Goal: Information Seeking & Learning: Learn about a topic

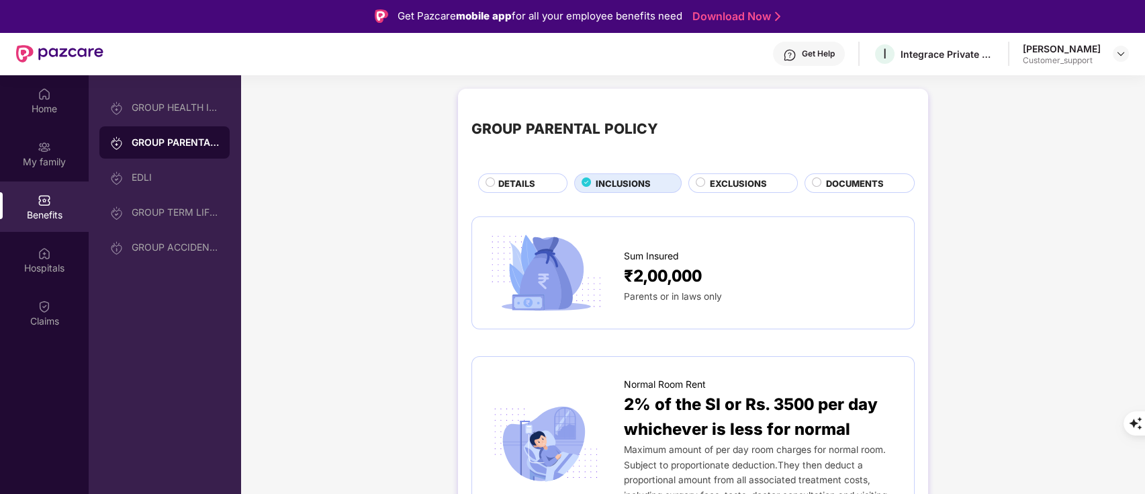
scroll to position [87, 0]
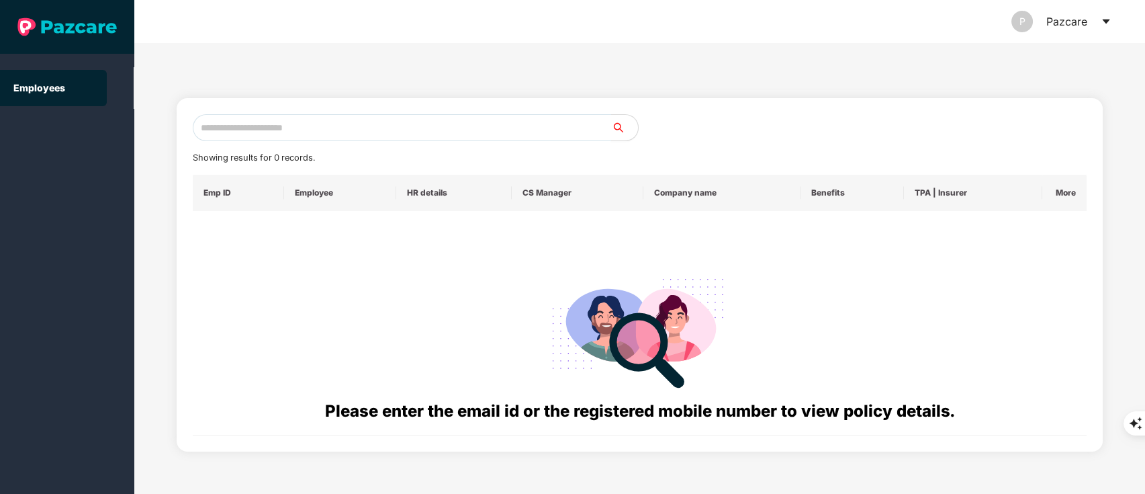
click at [306, 132] on input "text" at bounding box center [402, 127] width 419 height 27
paste input "**********"
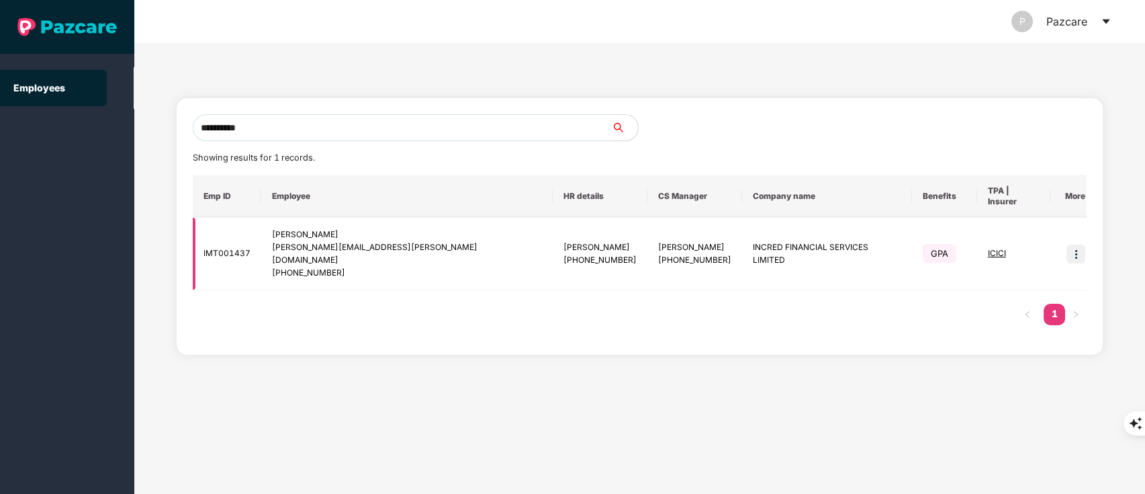
type input "**********"
click at [1068, 245] on img at bounding box center [1076, 254] width 19 height 19
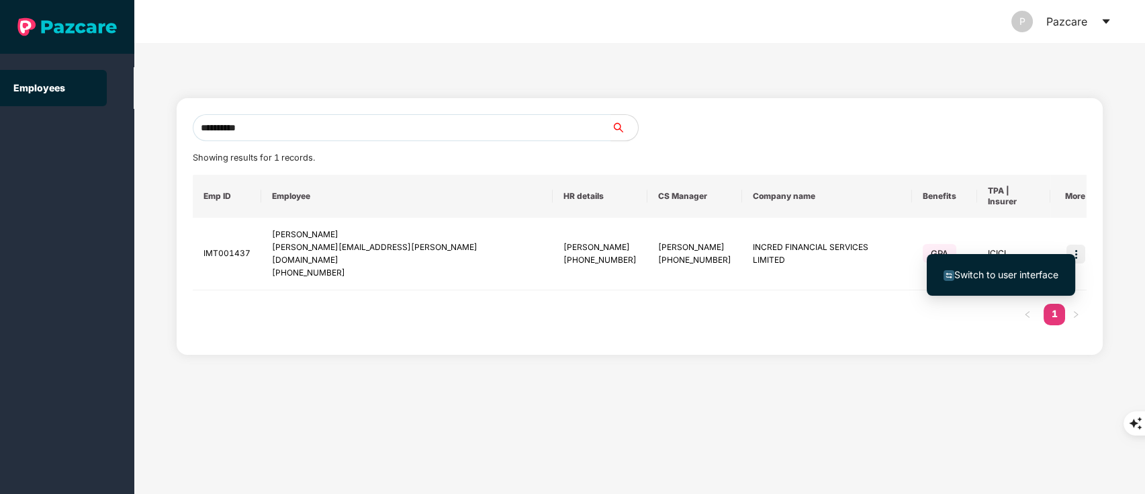
click at [1023, 265] on li "Switch to user interface" at bounding box center [1001, 275] width 148 height 28
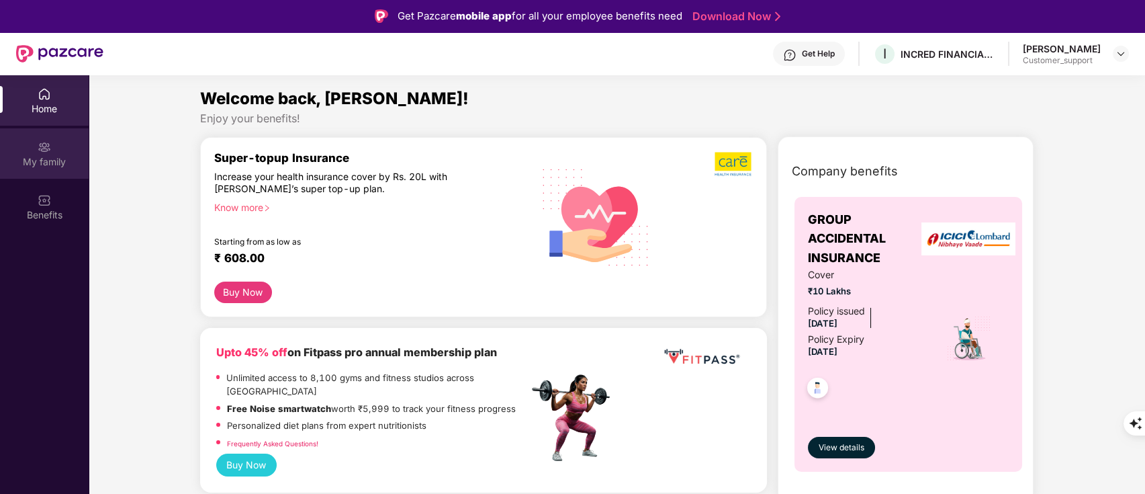
click at [44, 148] on img at bounding box center [44, 146] width 13 height 13
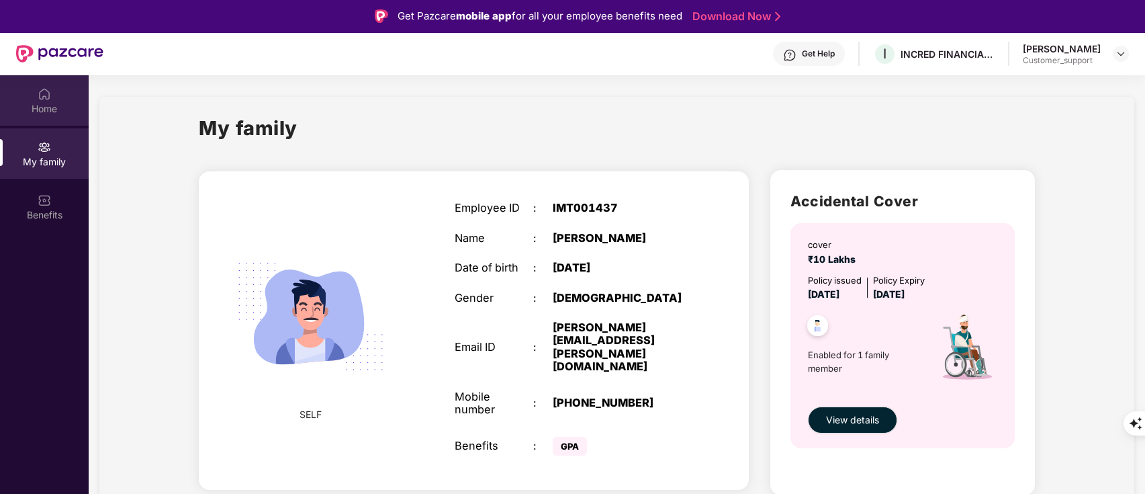
click at [38, 95] on img at bounding box center [44, 93] width 13 height 13
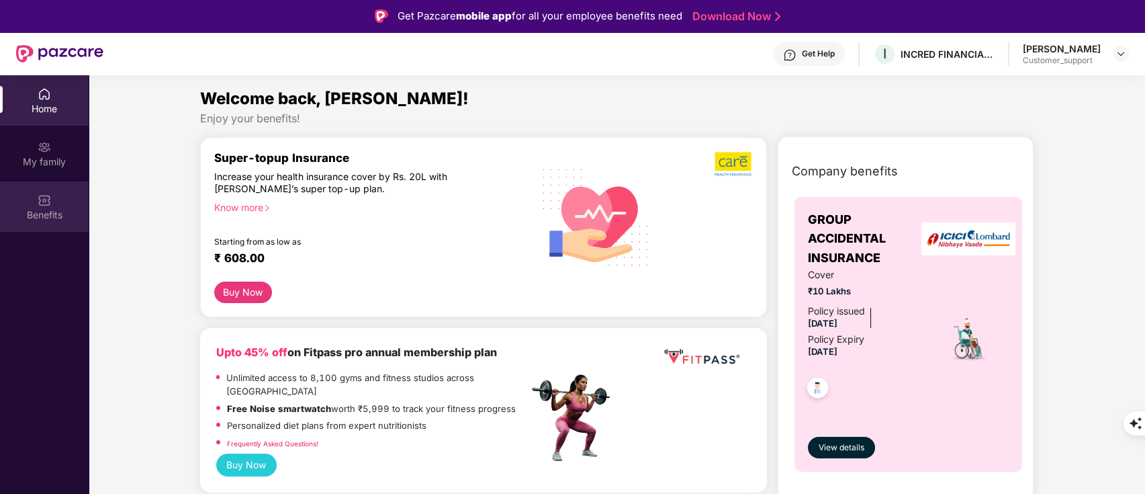
click at [58, 209] on div "Benefits" at bounding box center [44, 214] width 89 height 13
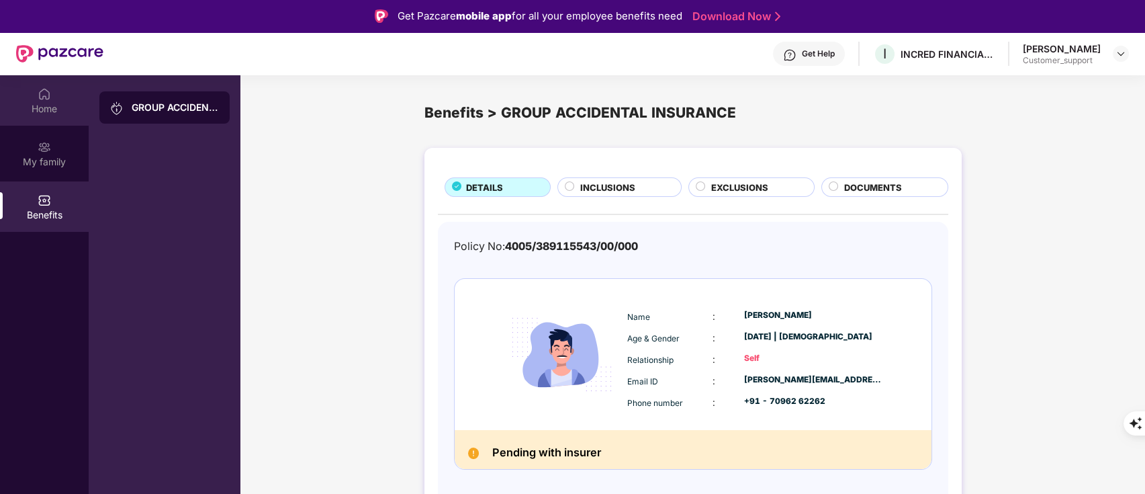
click at [62, 108] on div "Home" at bounding box center [44, 108] width 89 height 13
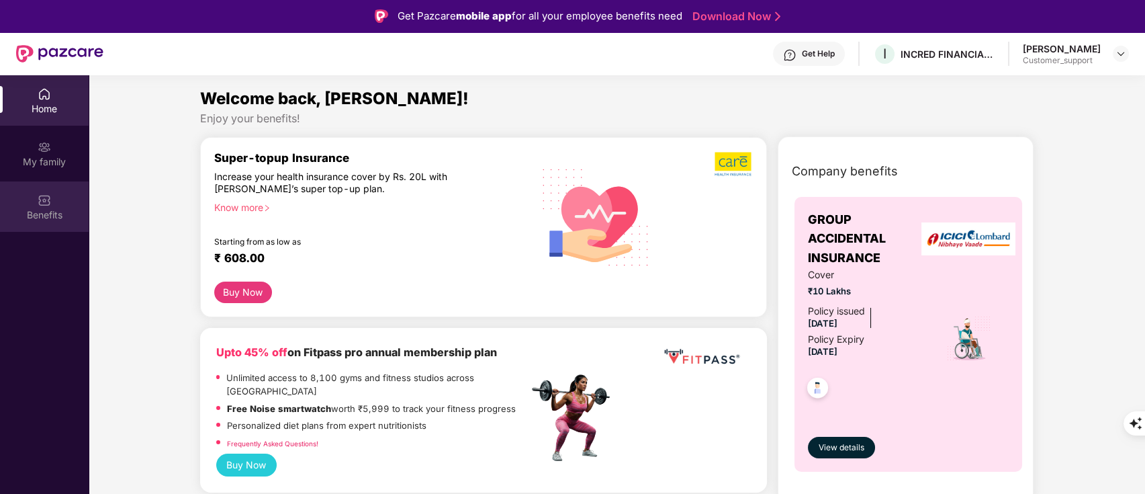
click at [59, 183] on div "Benefits" at bounding box center [44, 206] width 89 height 50
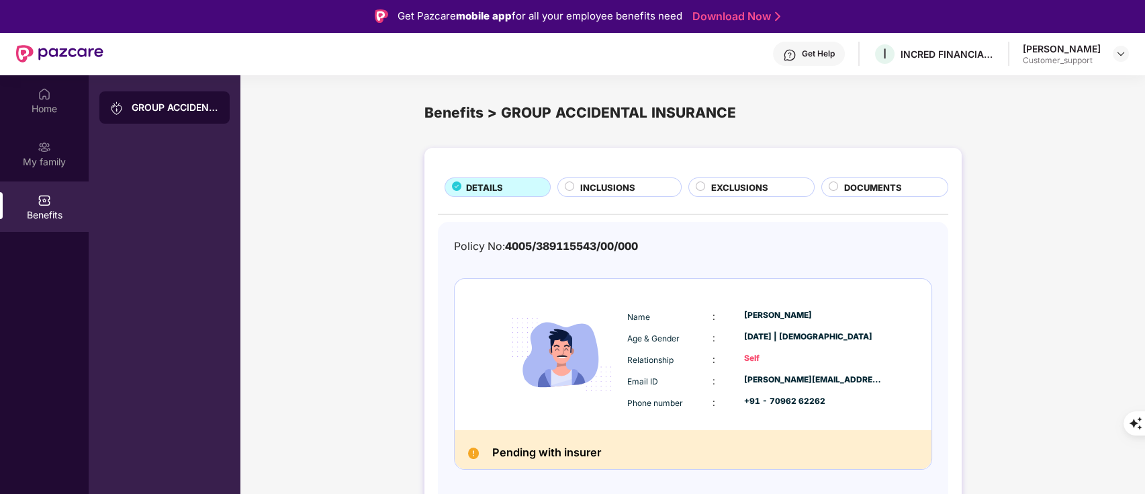
click at [619, 188] on span "INCLUSIONS" at bounding box center [607, 187] width 55 height 13
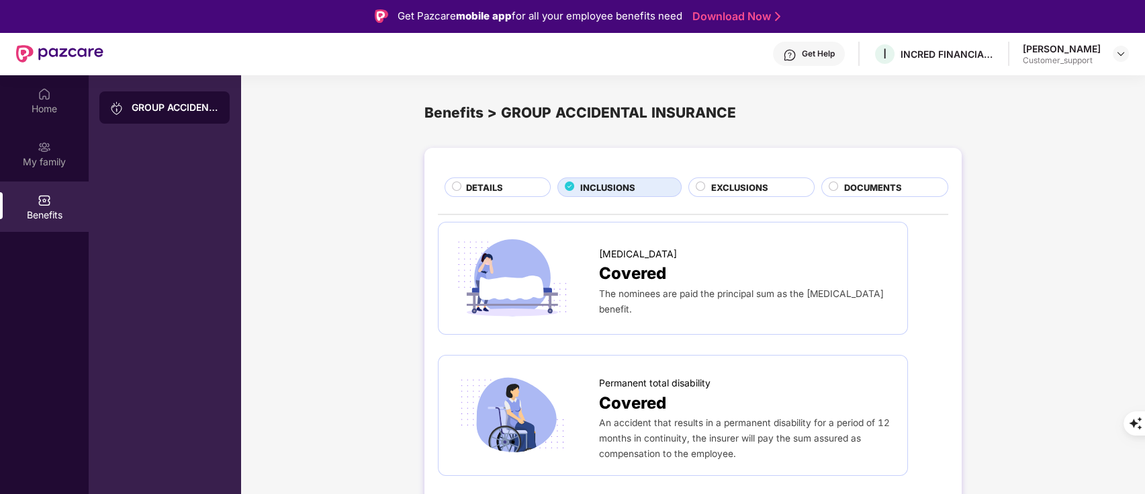
click at [481, 190] on span "DETAILS" at bounding box center [484, 187] width 37 height 13
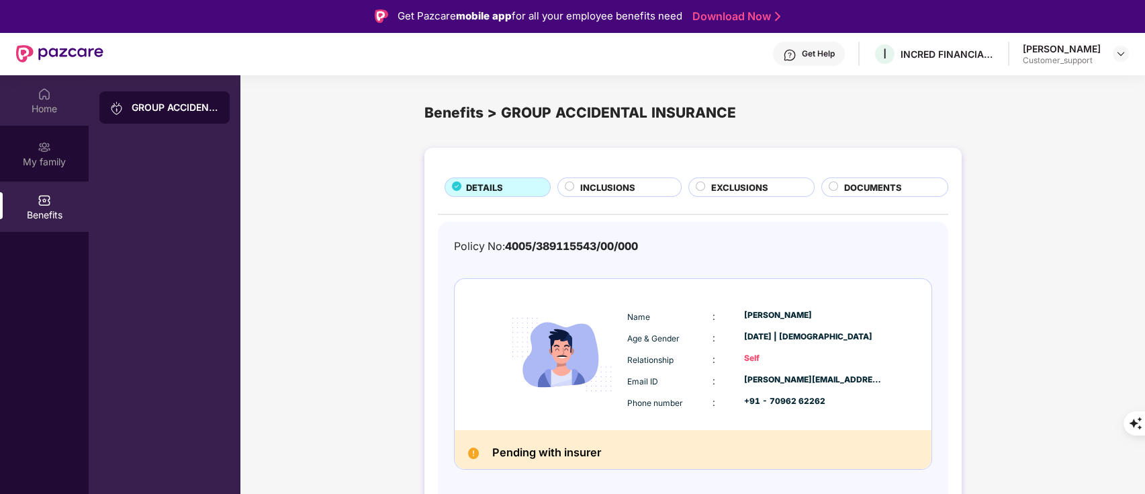
click at [60, 103] on div "Home" at bounding box center [44, 108] width 89 height 13
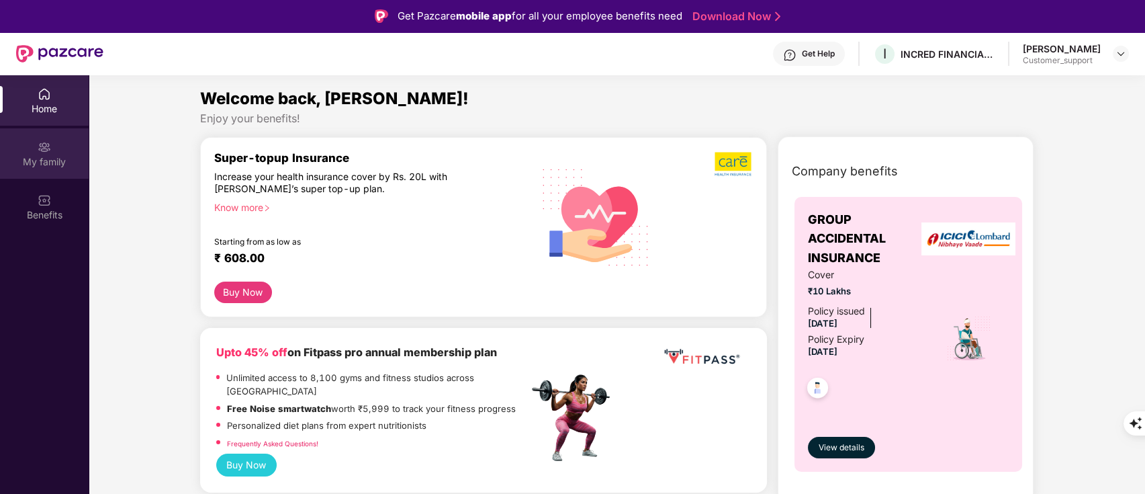
click at [59, 155] on div "My family" at bounding box center [44, 161] width 89 height 13
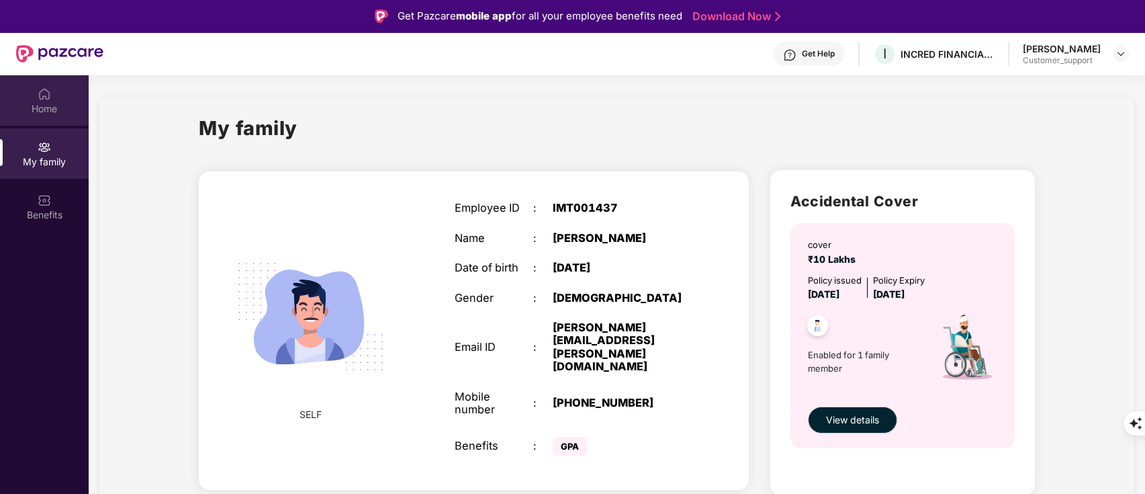
click at [59, 97] on div "Home" at bounding box center [44, 100] width 89 height 50
